Goal: Information Seeking & Learning: Learn about a topic

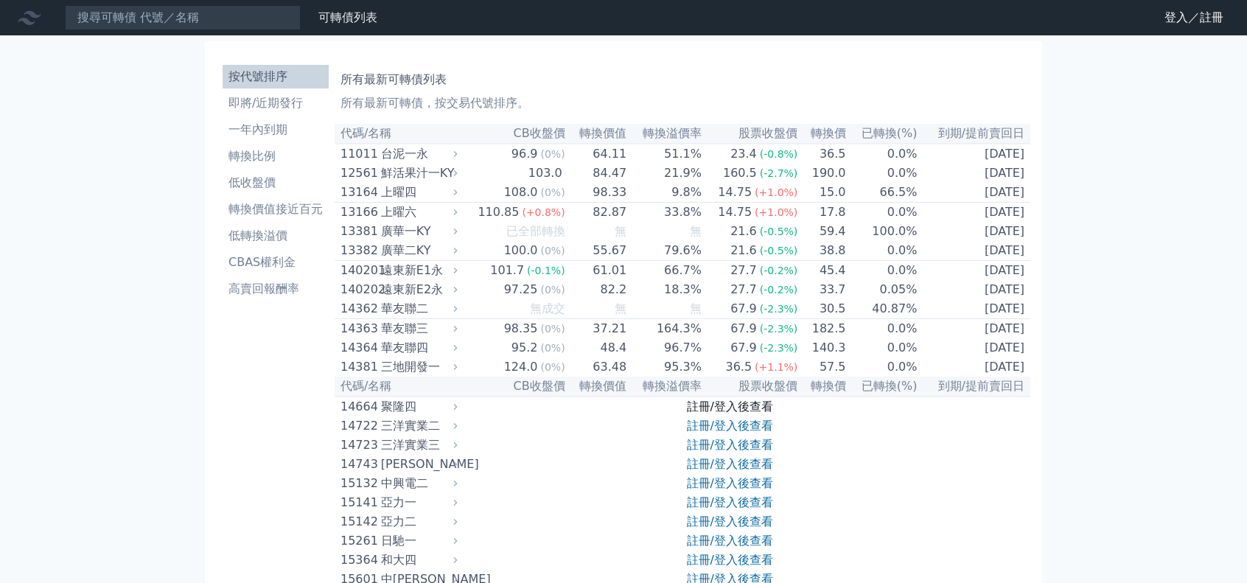
click at [697, 413] on link "註冊/登入後查看" at bounding box center [730, 406] width 86 height 14
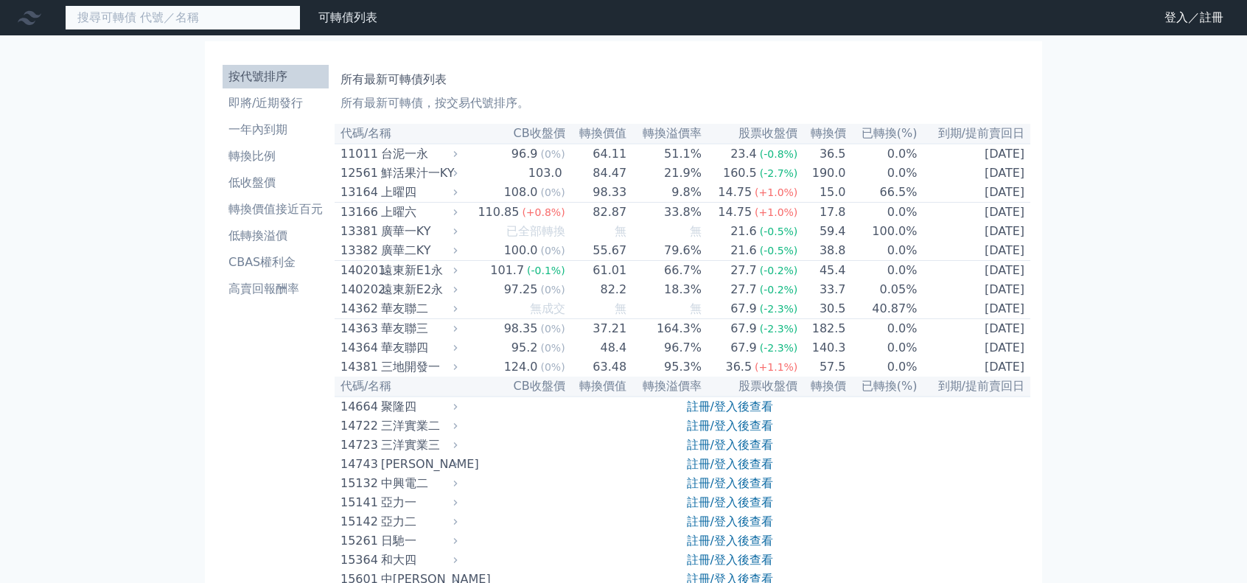
click at [220, 21] on input at bounding box center [183, 17] width 236 height 25
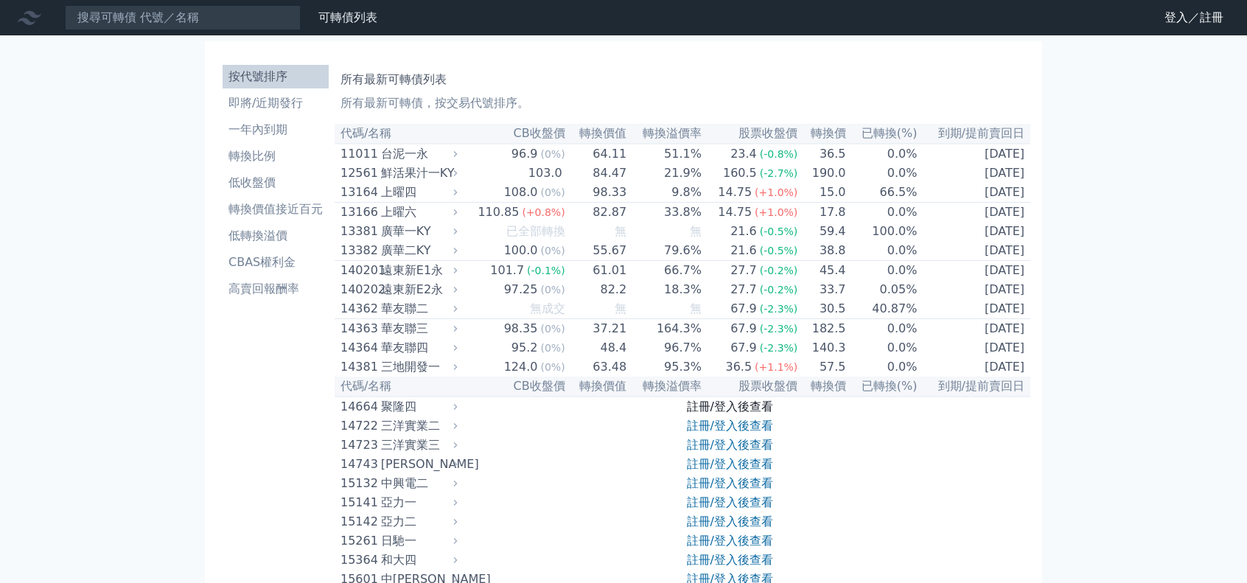
click at [741, 413] on link "註冊/登入後查看" at bounding box center [730, 406] width 86 height 14
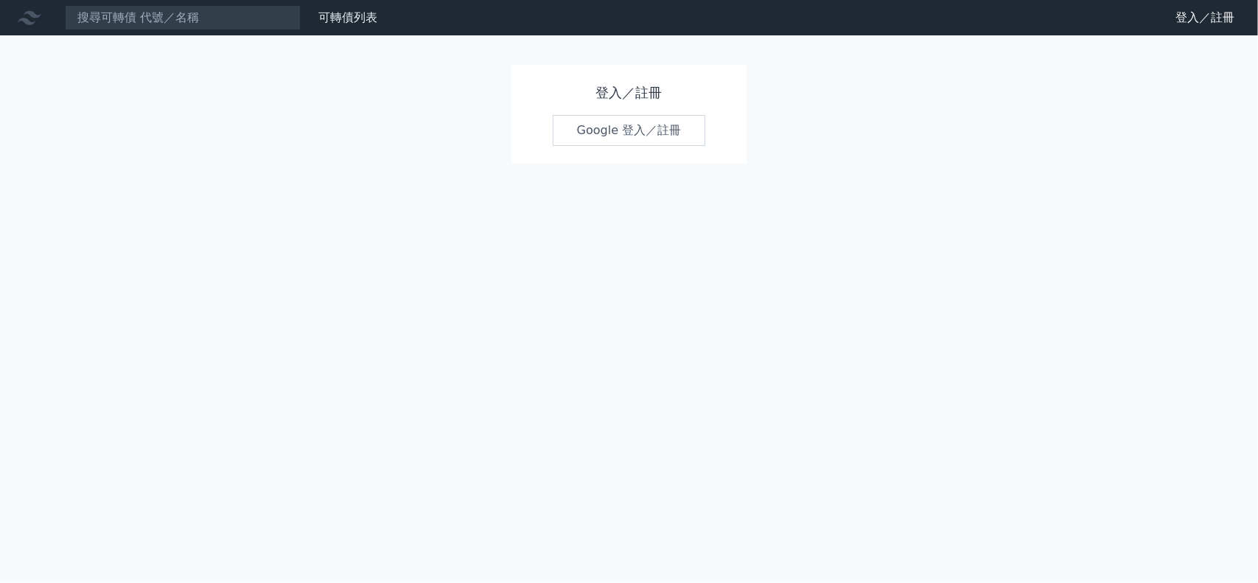
click at [612, 133] on link "Google 登入／註冊" at bounding box center [629, 130] width 153 height 31
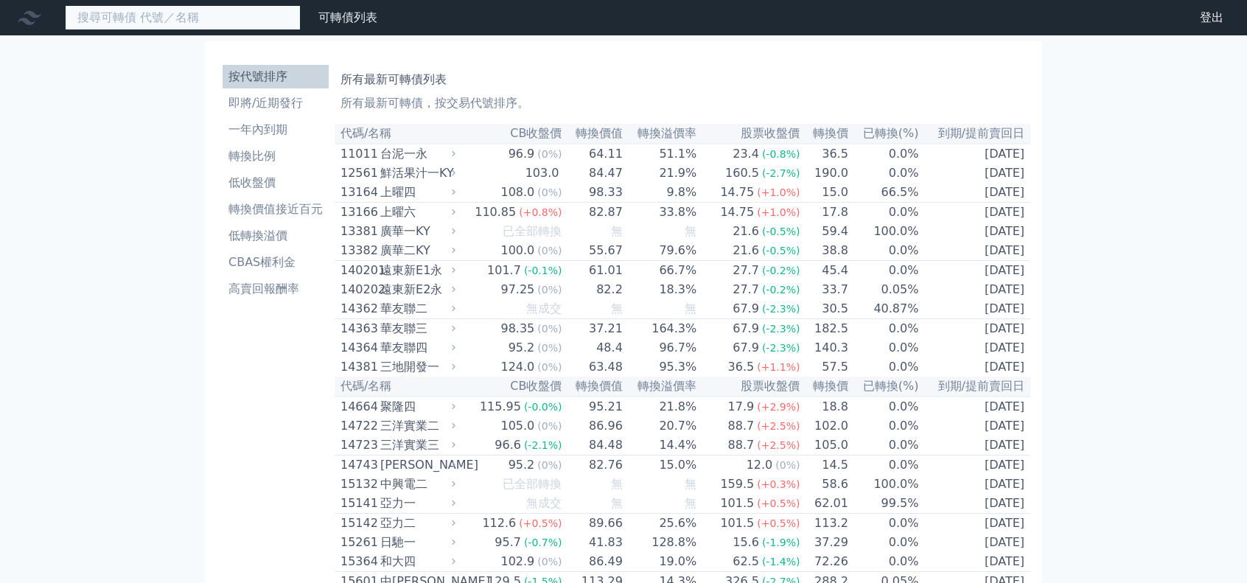
click at [130, 20] on input at bounding box center [183, 17] width 236 height 25
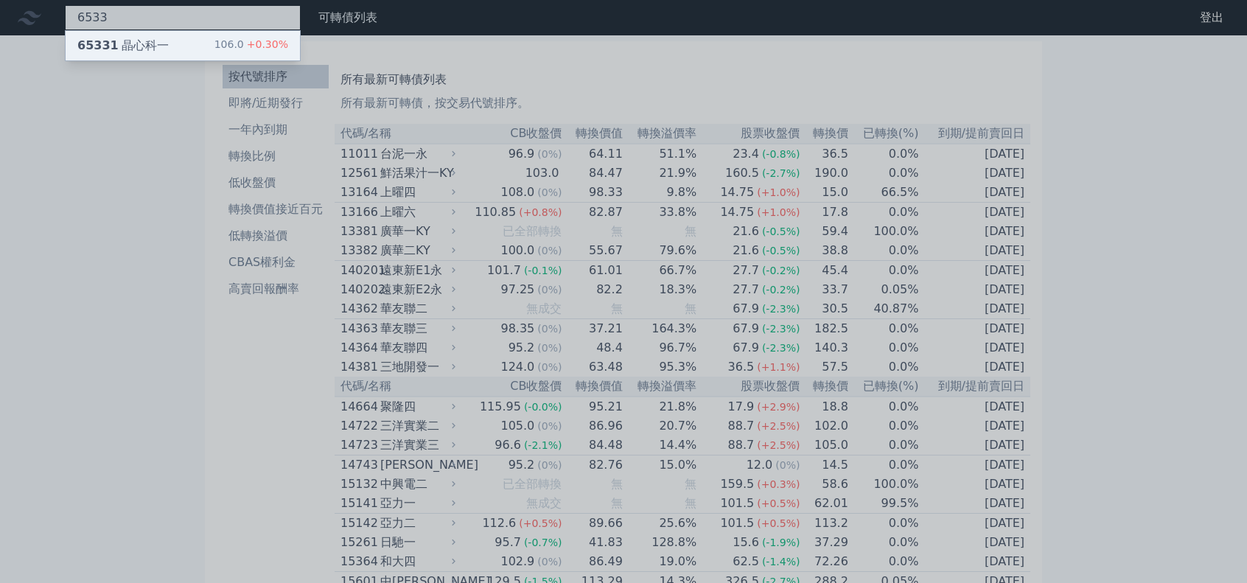
type input "6533"
click at [125, 38] on div "65331 晶心科一" at bounding box center [122, 46] width 91 height 18
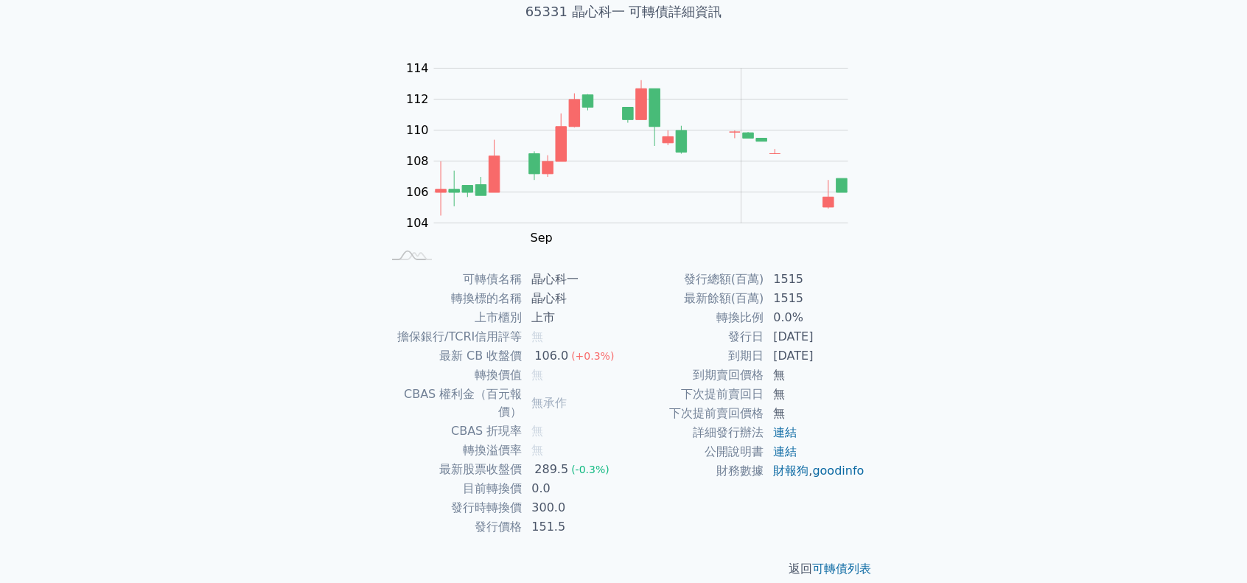
scroll to position [99, 0]
click at [336, 173] on div "可轉債列表 財務數據 可轉債列表 財務數據 登出 登出 可轉債列表 › 65331 晶心科一 65331 晶心科一 可轉債詳細資訊 Zoom Out 104 …" at bounding box center [623, 251] width 1247 height 700
click at [94, 353] on div "可轉債列表 財務數據 可轉債列表 財務數據 登出 登出 可轉債列表 › 65331 晶心科一 65331 晶心科一 可轉債詳細資訊 Zoom Out 104 …" at bounding box center [623, 251] width 1247 height 700
click at [1058, 170] on div "可轉債列表 財務數據 可轉債列表 財務數據 登出 登出 可轉債列表 › 65331 晶心科一 65331 晶心科一 可轉債詳細資訊 Zoom Out 104 …" at bounding box center [623, 251] width 1247 height 700
drag, startPoint x: 1161, startPoint y: 87, endPoint x: 1147, endPoint y: 77, distance: 18.0
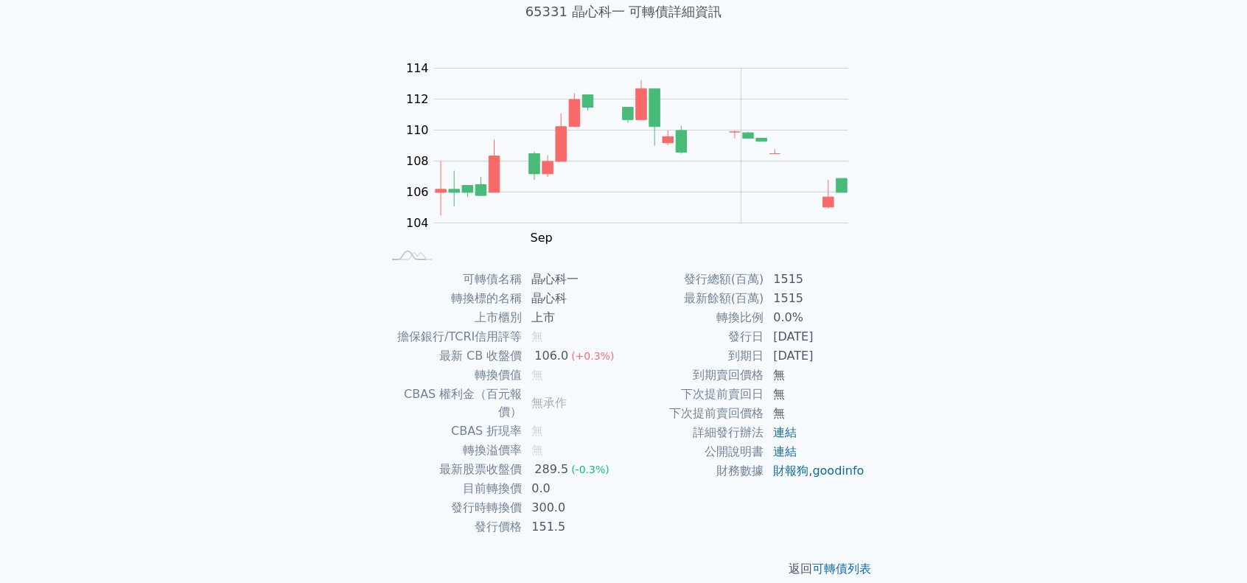
click at [1161, 87] on div "可轉債列表 財務數據 可轉債列表 財務數據 登出 登出 可轉債列表 › 65331 晶心科一 65331 晶心科一 可轉債詳細資訊 Zoom Out 104 …" at bounding box center [623, 251] width 1247 height 700
